Goal: Transaction & Acquisition: Purchase product/service

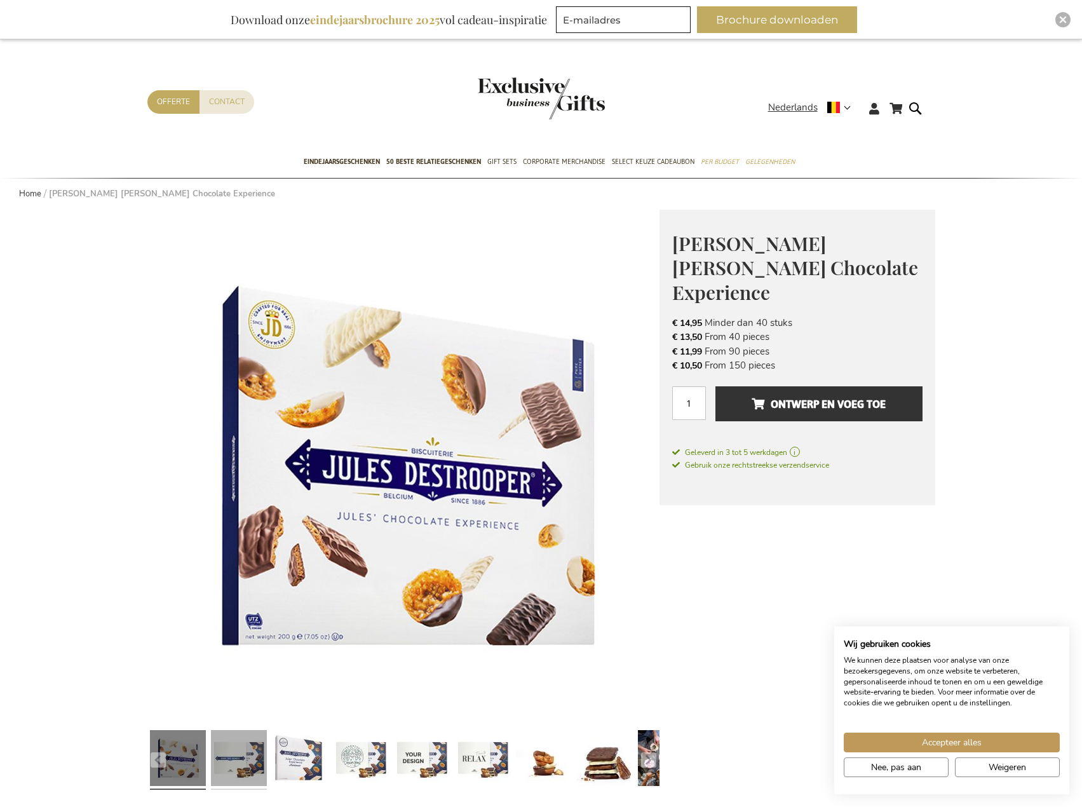
click at [245, 764] on link at bounding box center [239, 760] width 56 height 70
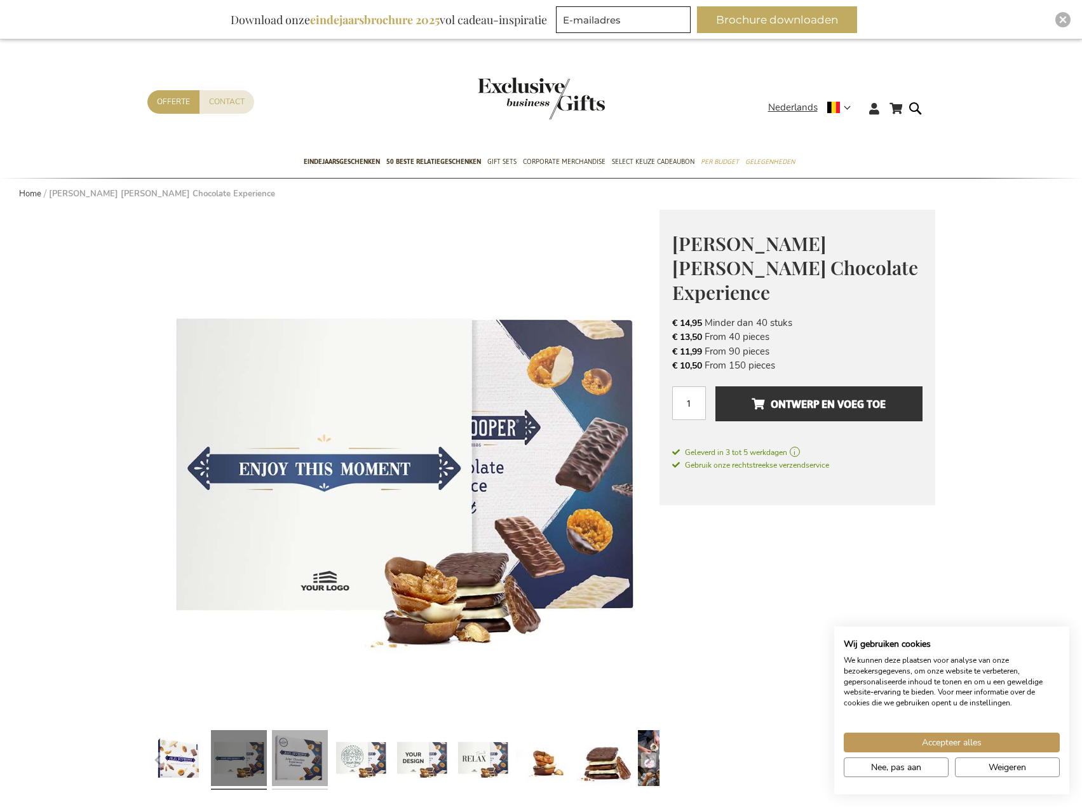
click at [291, 766] on link at bounding box center [300, 760] width 56 height 70
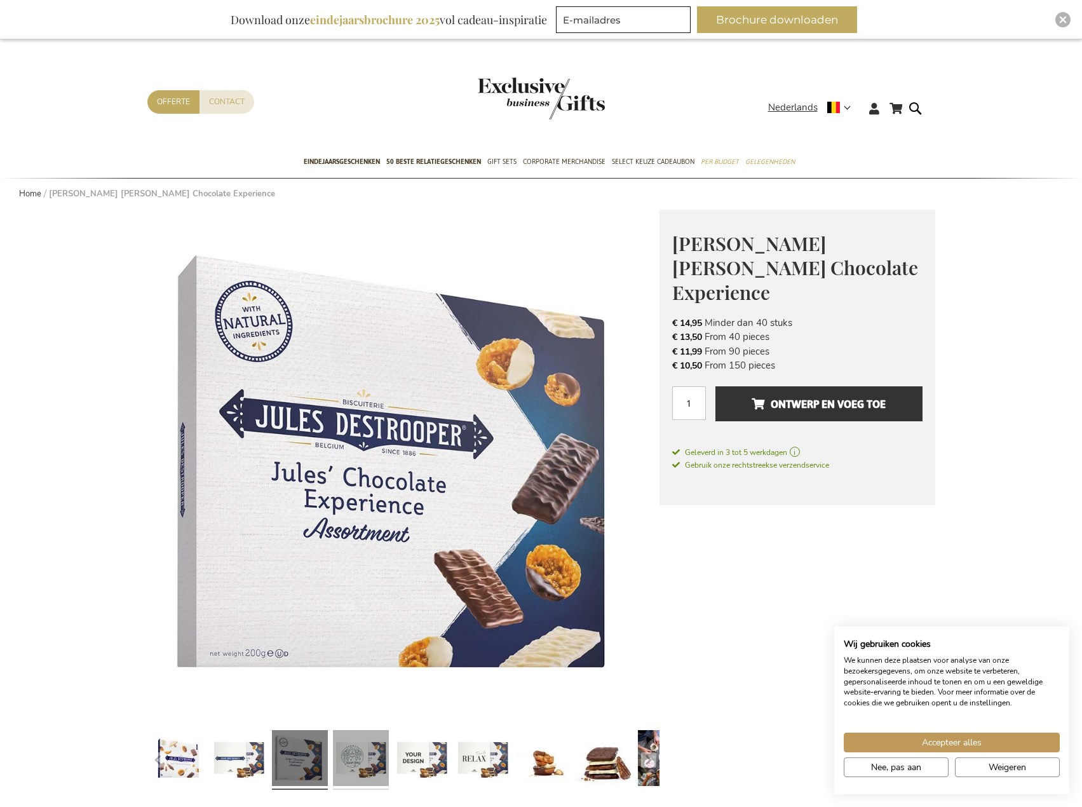
click at [348, 767] on link at bounding box center [361, 760] width 56 height 70
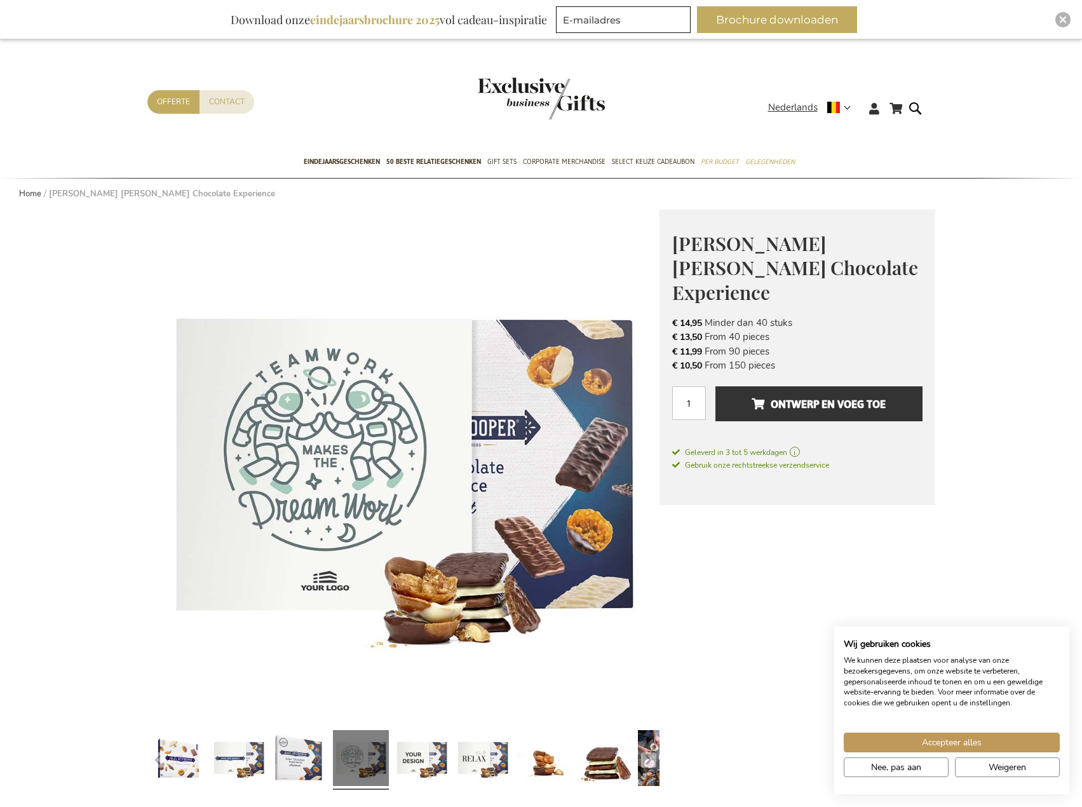
click at [392, 767] on div at bounding box center [421, 760] width 61 height 70
click at [421, 768] on link at bounding box center [422, 760] width 56 height 70
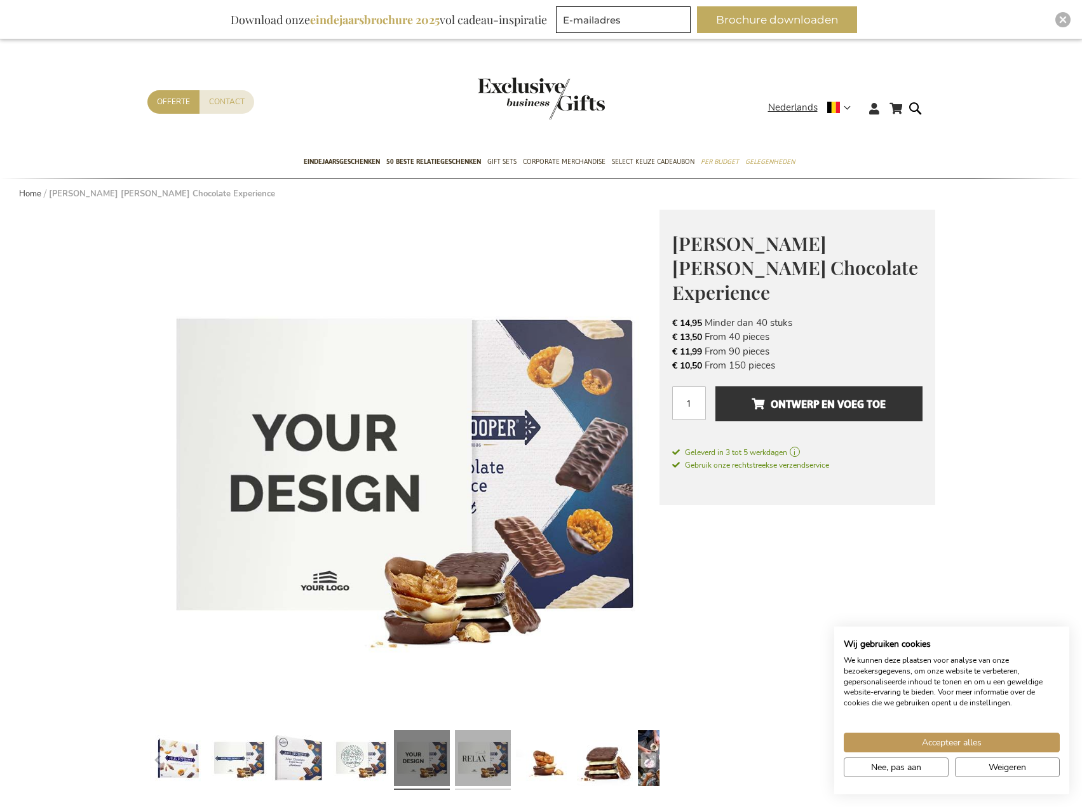
click at [478, 768] on link at bounding box center [483, 760] width 56 height 70
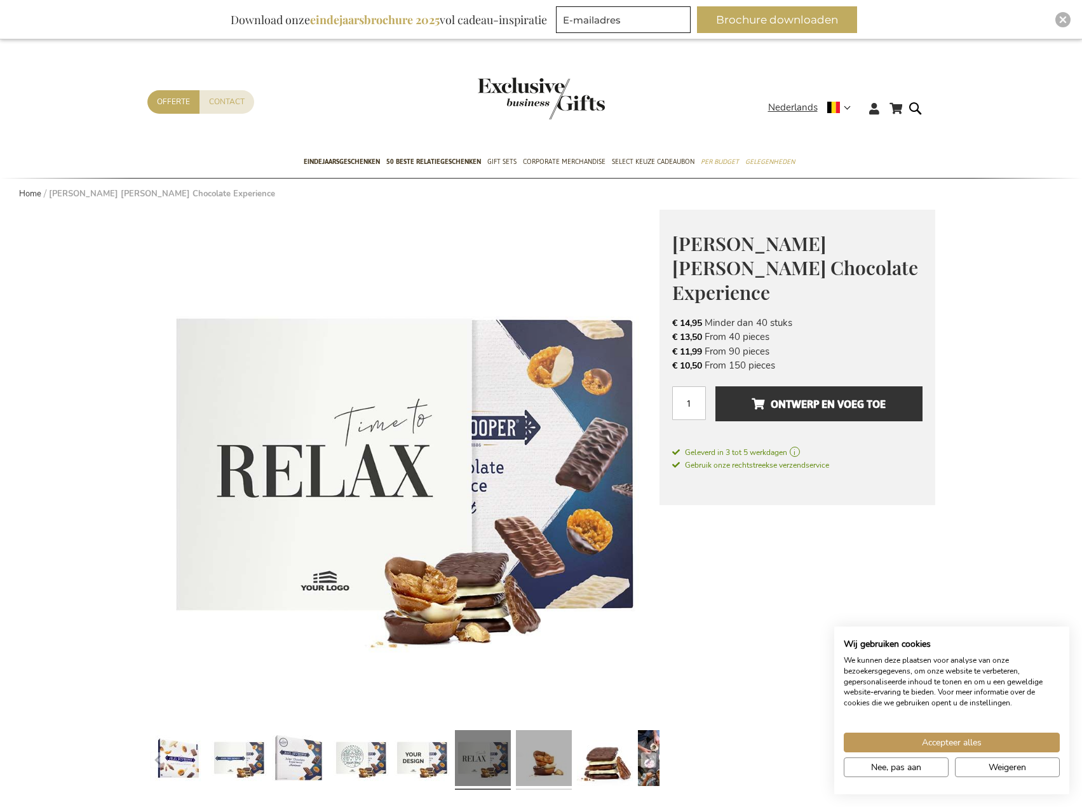
click at [538, 768] on link at bounding box center [544, 760] width 56 height 70
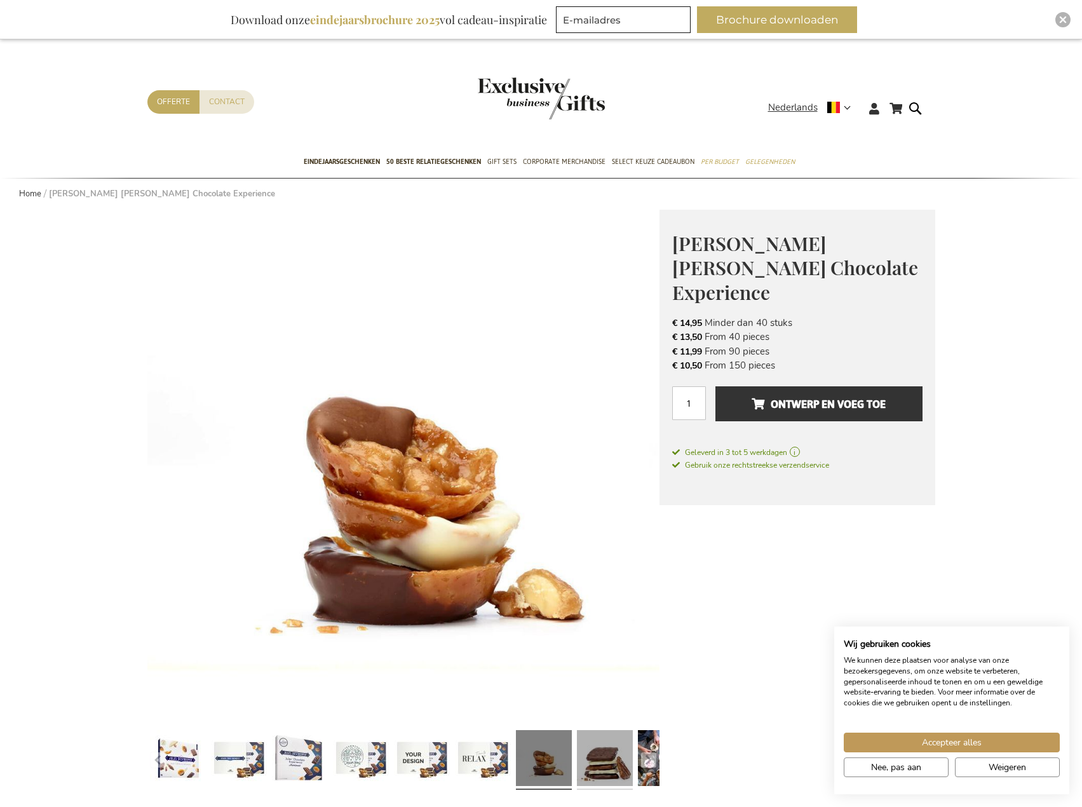
click at [603, 766] on link at bounding box center [605, 760] width 56 height 70
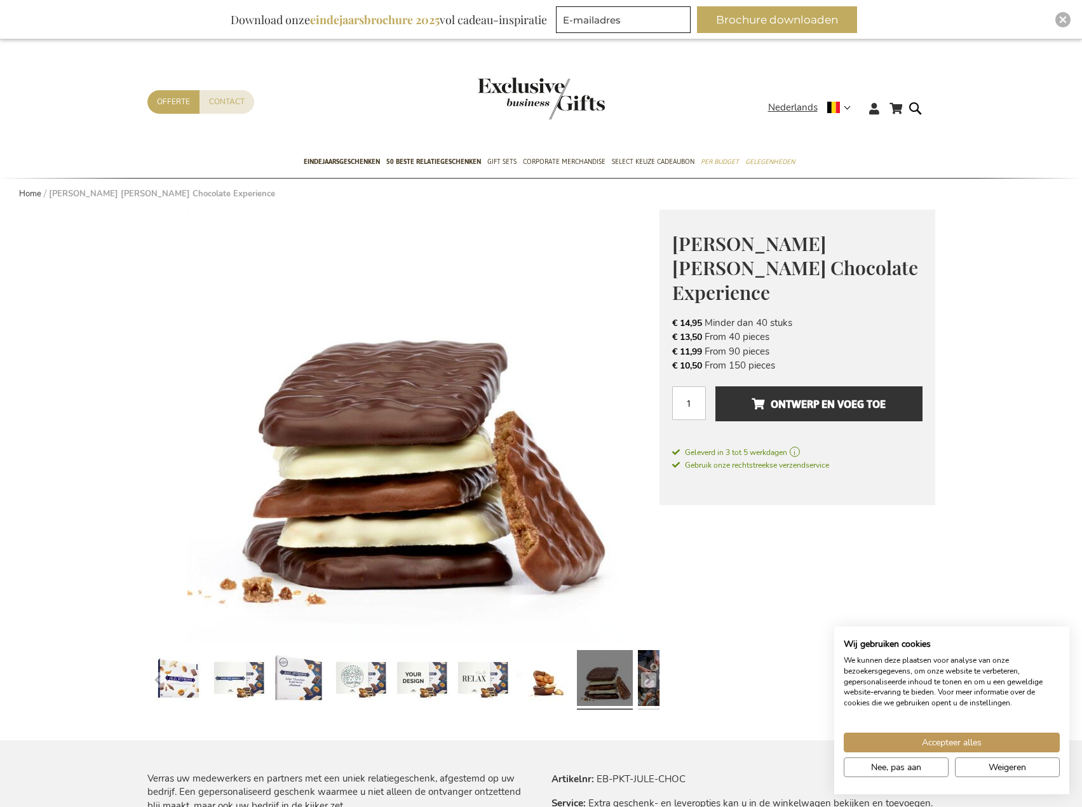
click at [653, 693] on link at bounding box center [666, 680] width 56 height 70
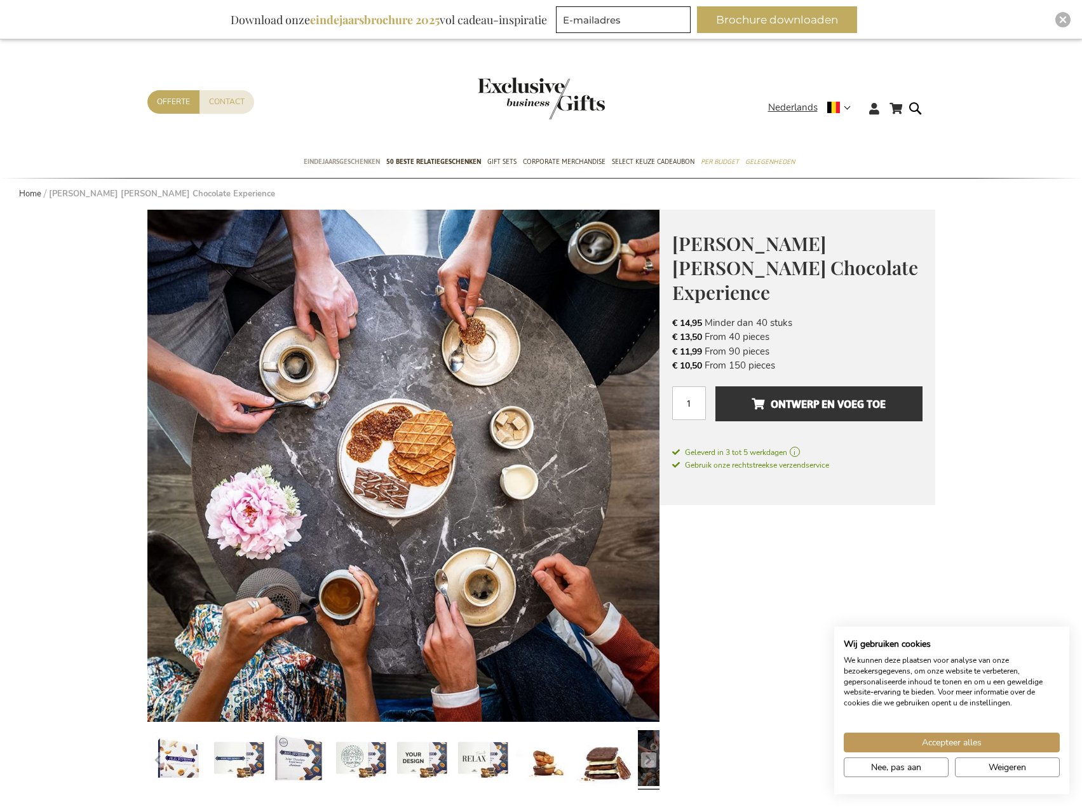
click at [345, 165] on span "Eindejaarsgeschenken" at bounding box center [342, 161] width 76 height 13
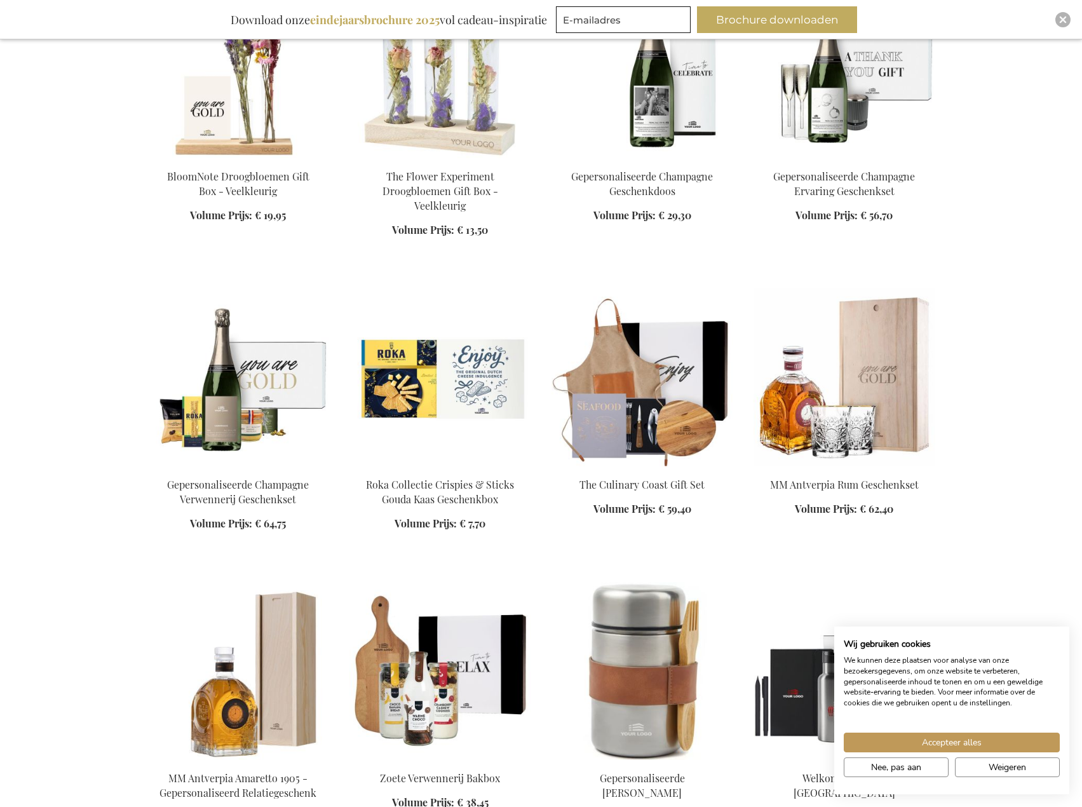
scroll to position [7117, 0]
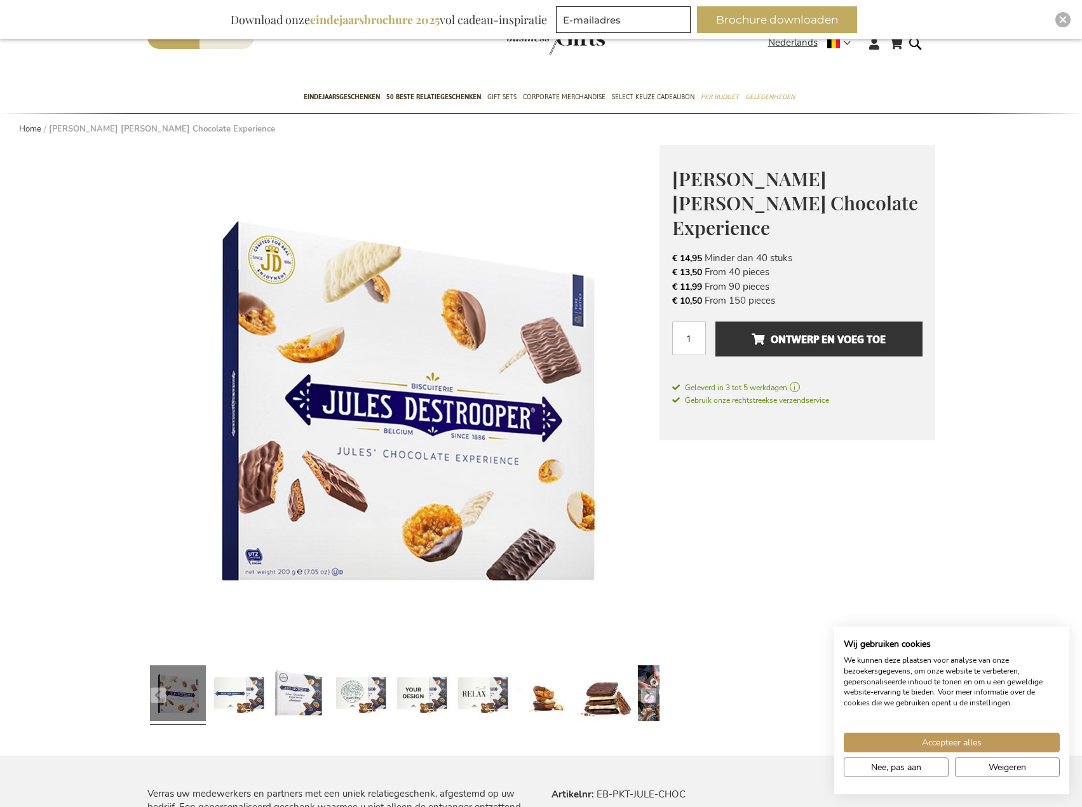
scroll to position [64, 0]
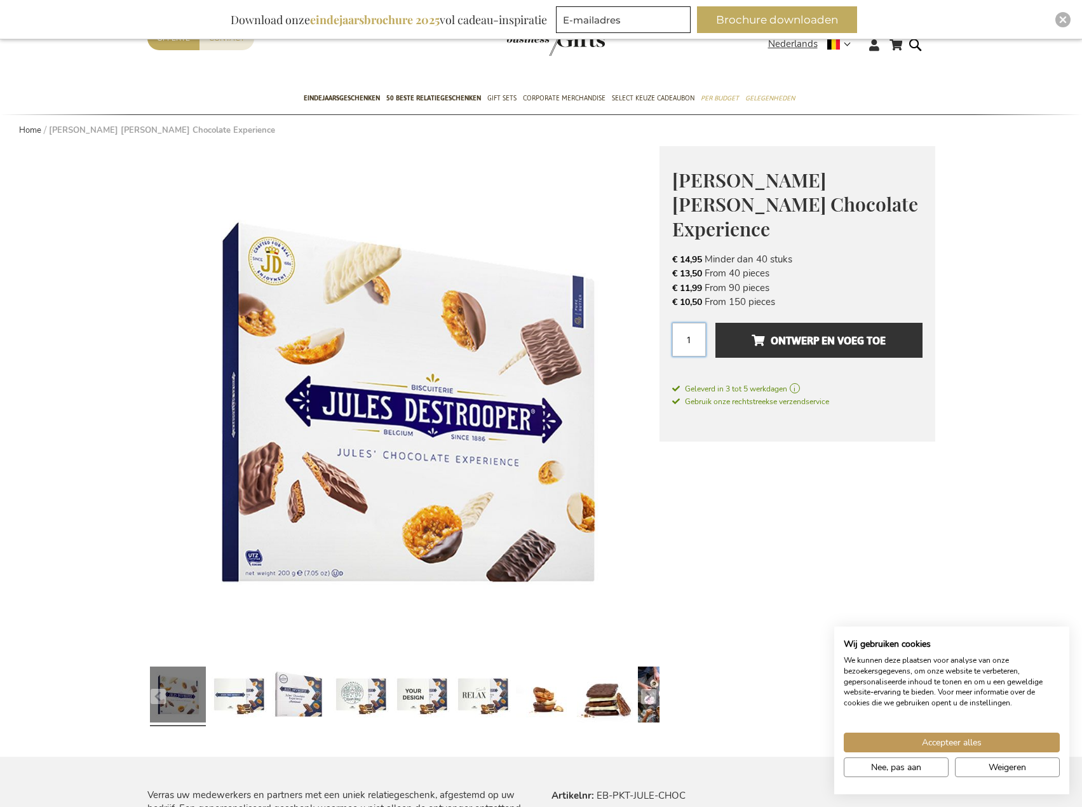
drag, startPoint x: 703, startPoint y: 322, endPoint x: 681, endPoint y: 320, distance: 22.3
click at [681, 323] on input "1" at bounding box center [689, 340] width 34 height 34
type input "17"
click at [794, 328] on button "Ontwerp en voeg toe" at bounding box center [819, 340] width 207 height 35
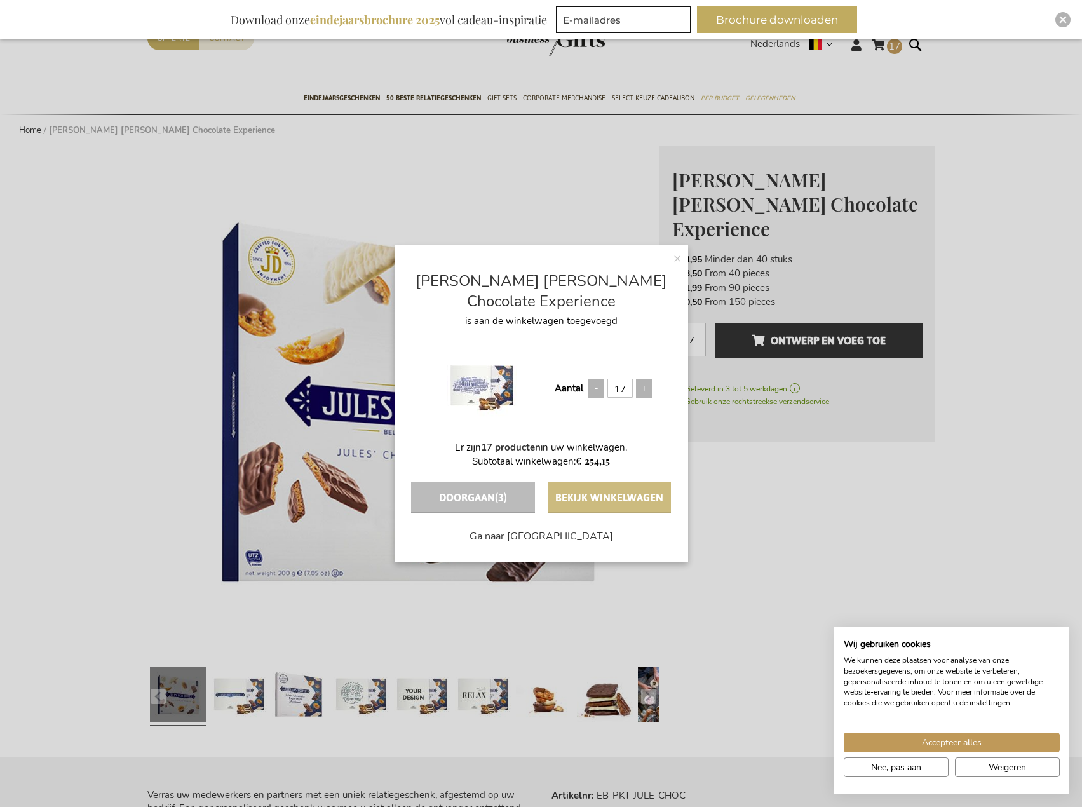
click at [583, 509] on button "Bekijk winkelwagen" at bounding box center [609, 498] width 123 height 32
